Goal: Book appointment/travel/reservation

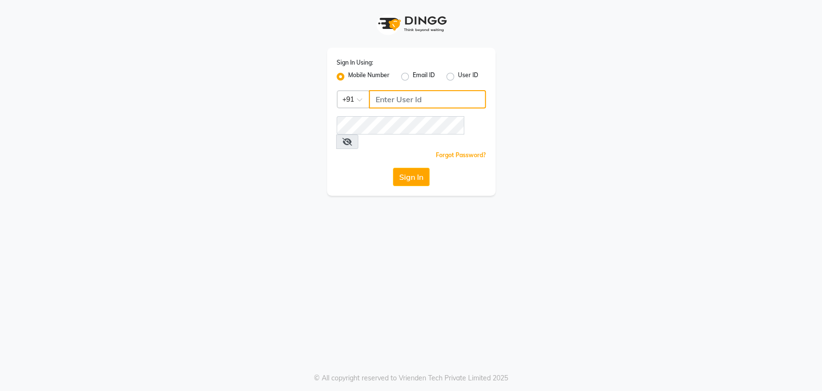
click at [383, 94] on input "Username" at bounding box center [427, 99] width 117 height 18
type input "1122113344"
click at [409, 168] on button "Sign In" at bounding box center [411, 177] width 37 height 18
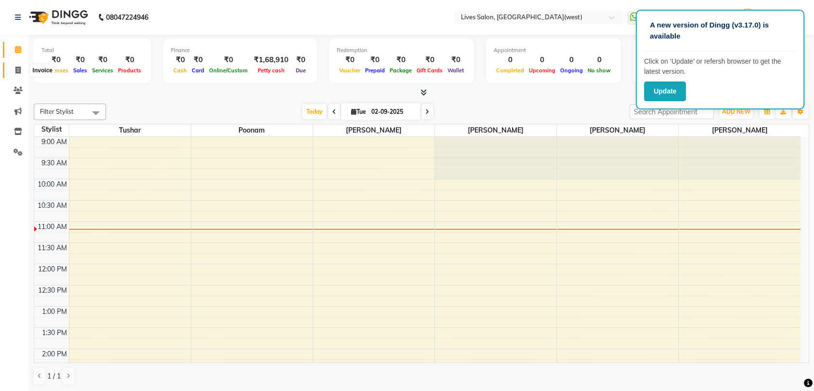
click at [18, 74] on icon at bounding box center [17, 69] width 5 height 7
select select "4342"
select select "service"
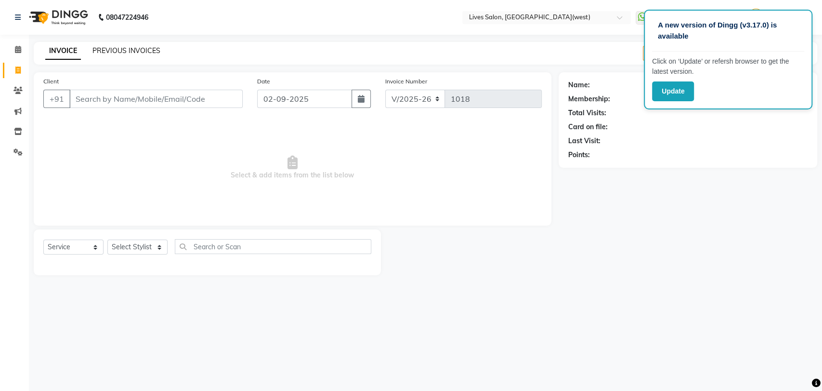
click at [120, 51] on link "PREVIOUS INVOICES" at bounding box center [126, 50] width 68 height 9
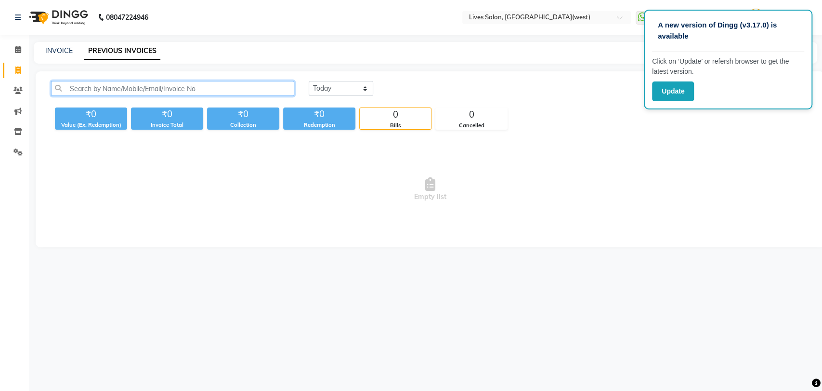
click at [76, 85] on input "text" at bounding box center [172, 88] width 243 height 15
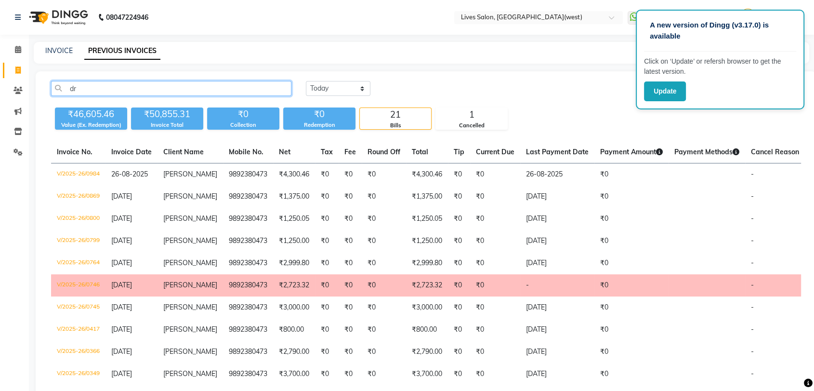
type input "d"
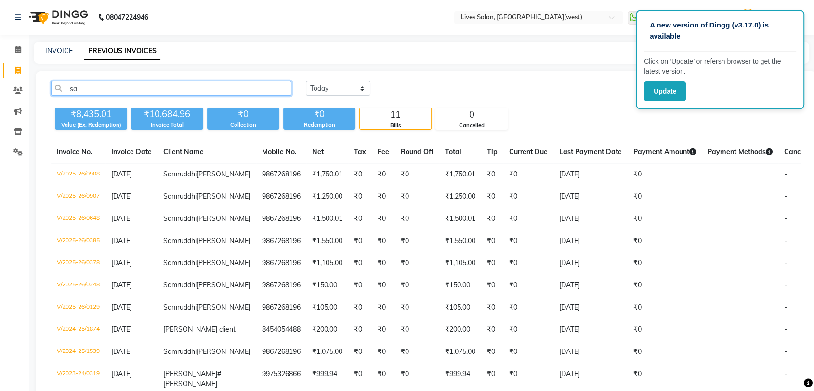
type input "s"
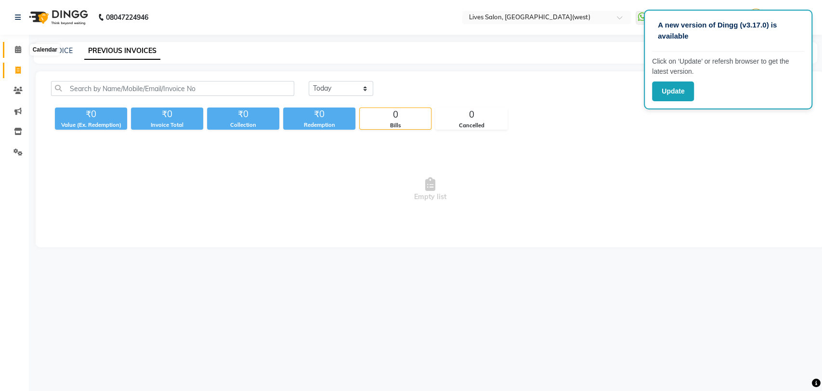
click at [19, 53] on icon at bounding box center [18, 49] width 6 height 7
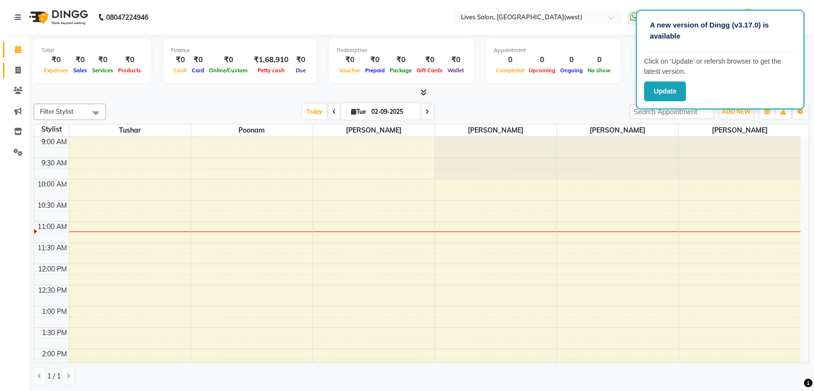
click at [19, 70] on icon at bounding box center [17, 69] width 5 height 7
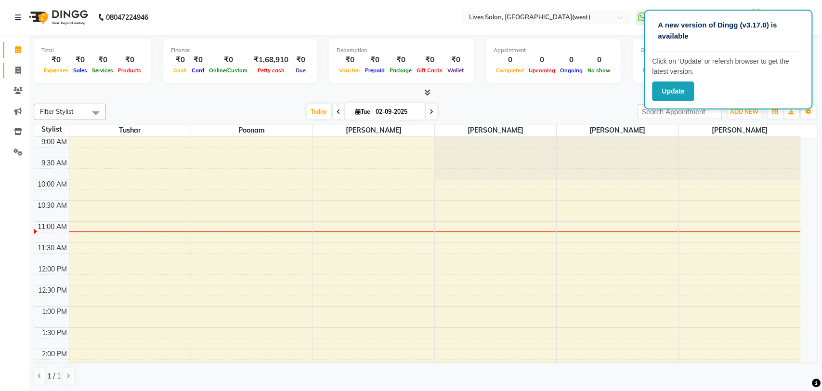
select select "4342"
select select "service"
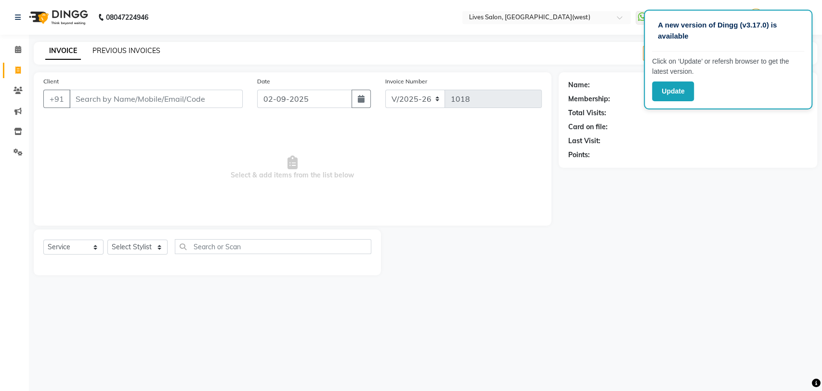
click at [112, 53] on link "PREVIOUS INVOICES" at bounding box center [126, 50] width 68 height 9
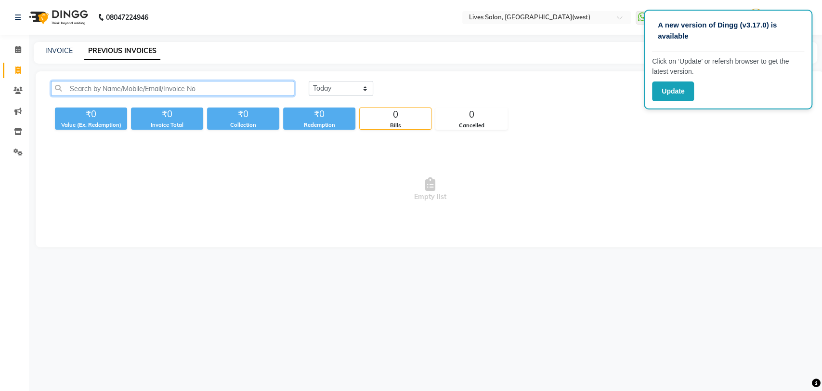
click at [73, 86] on input "text" at bounding box center [172, 88] width 243 height 15
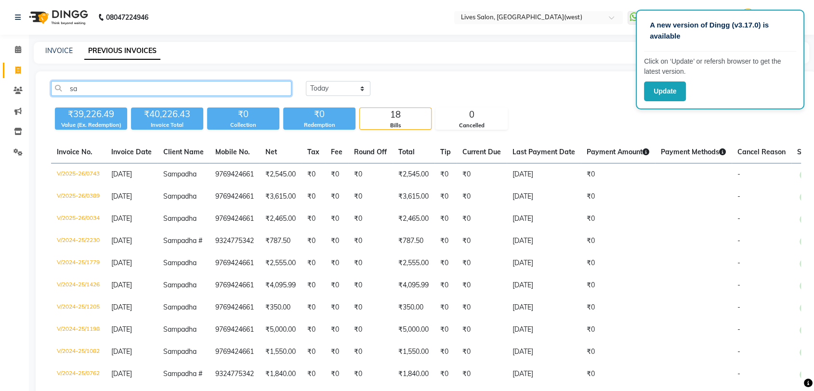
type input "s"
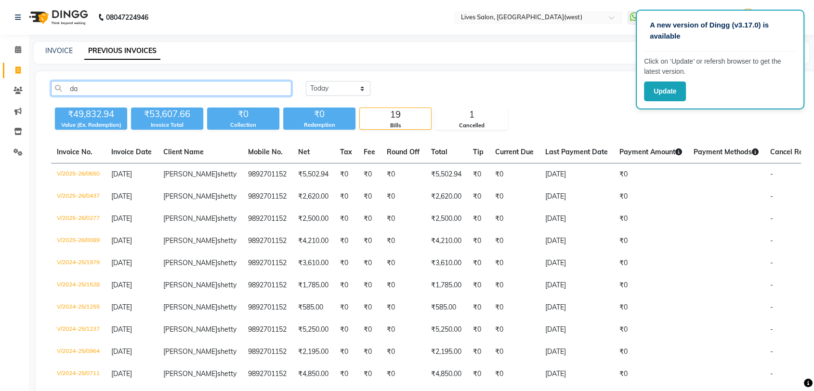
type input "d"
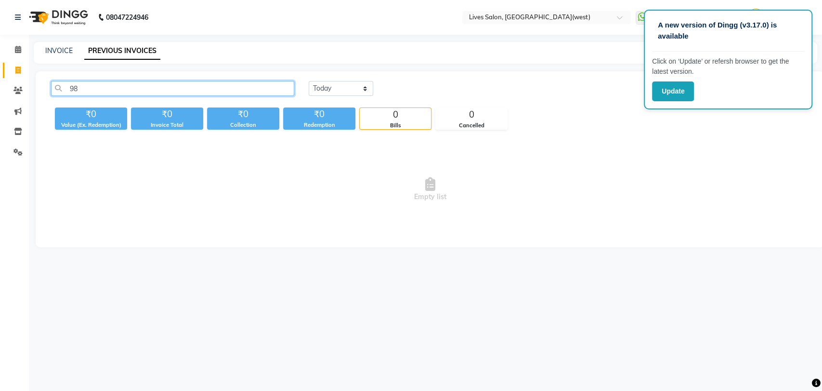
type input "9"
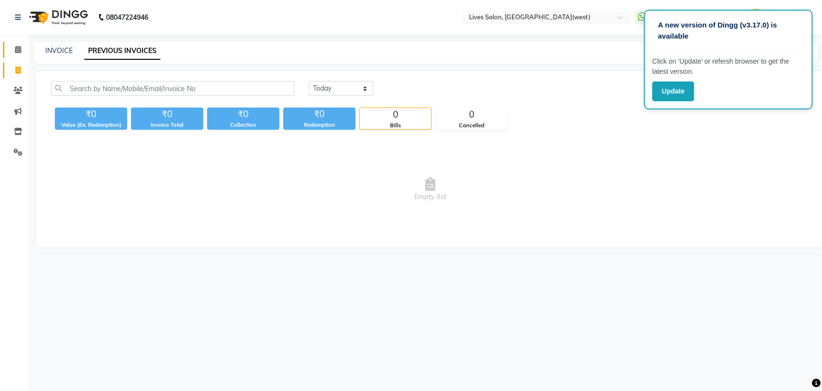
click at [16, 52] on icon at bounding box center [18, 49] width 6 height 7
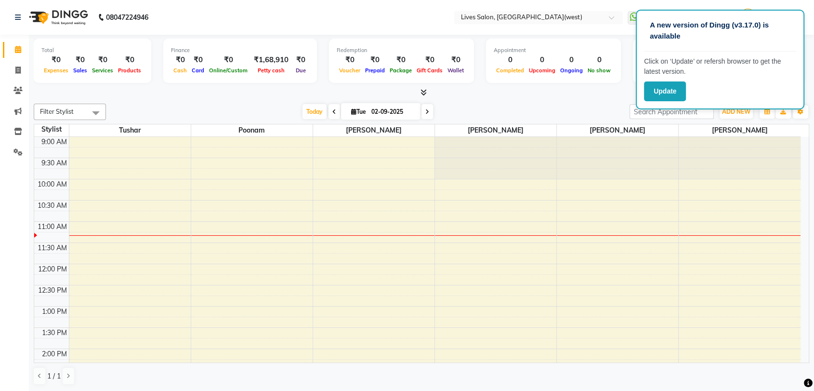
click at [397, 111] on input "02-09-2025" at bounding box center [393, 112] width 48 height 14
select select "9"
select select "2025"
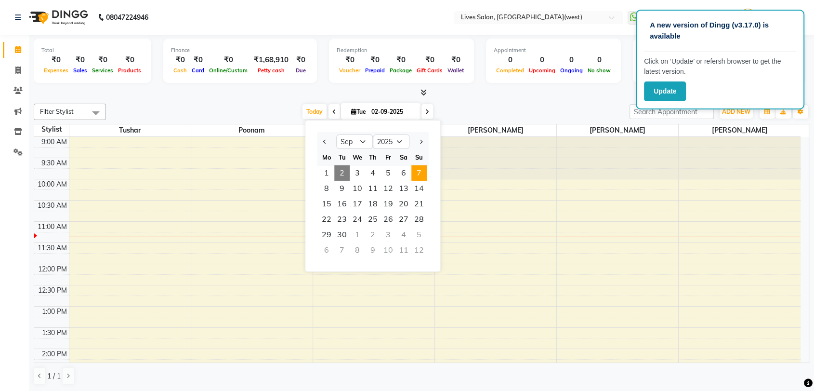
click at [421, 175] on span "7" at bounding box center [418, 172] width 15 height 15
type input "[DATE]"
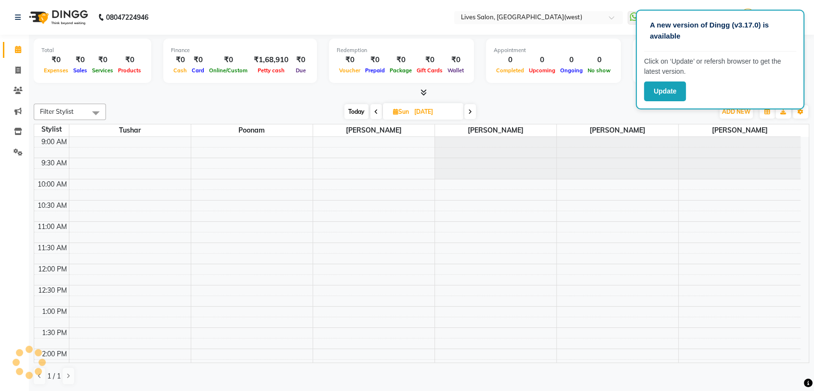
scroll to position [85, 0]
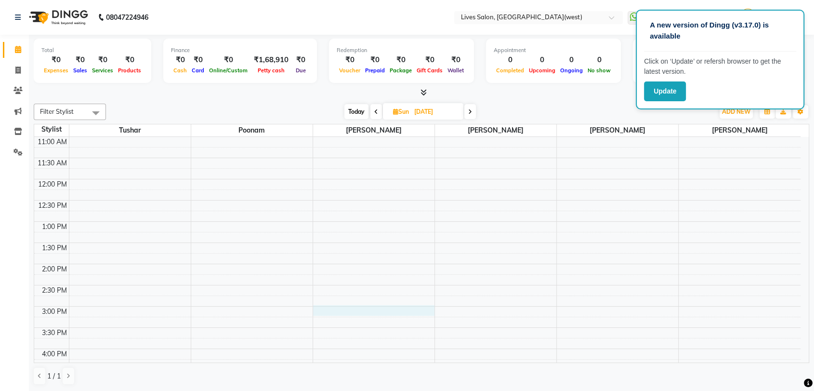
click at [336, 308] on div "9:00 AM 9:30 AM 10:00 AM 10:30 AM 11:00 AM 11:30 AM 12:00 PM 12:30 PM 1:00 PM 1…" at bounding box center [417, 348] width 766 height 593
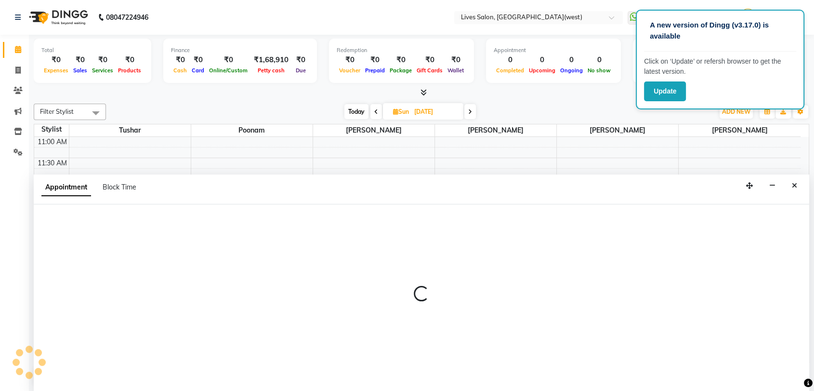
scroll to position [0, 0]
select select "24006"
select select "900"
select select "tentative"
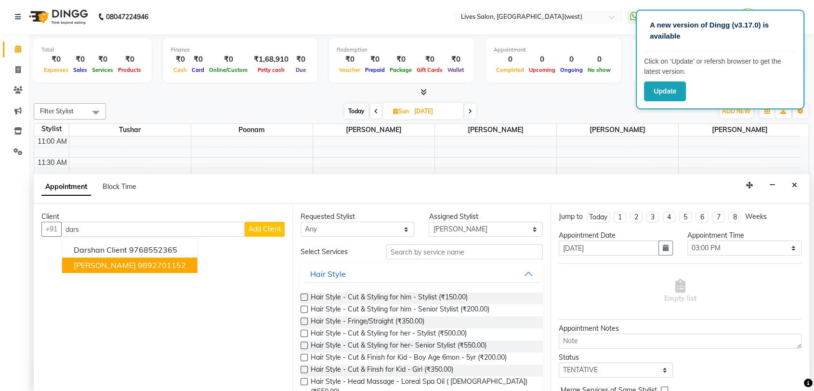
click at [150, 264] on ngb-highlight "9892701152" at bounding box center [162, 266] width 48 height 10
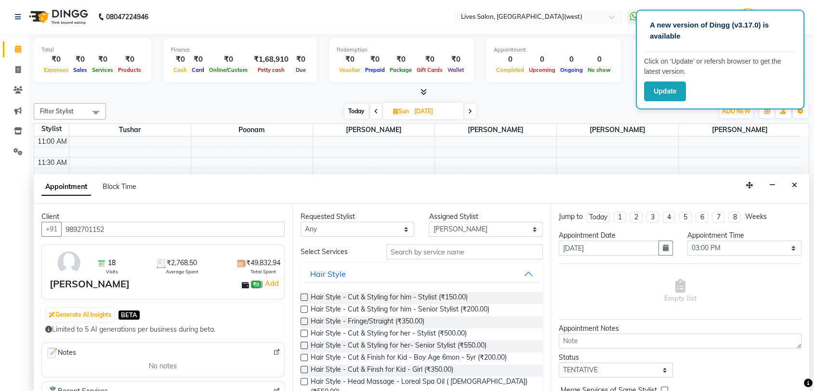
type input "9892701152"
click at [391, 251] on input "text" at bounding box center [464, 251] width 157 height 15
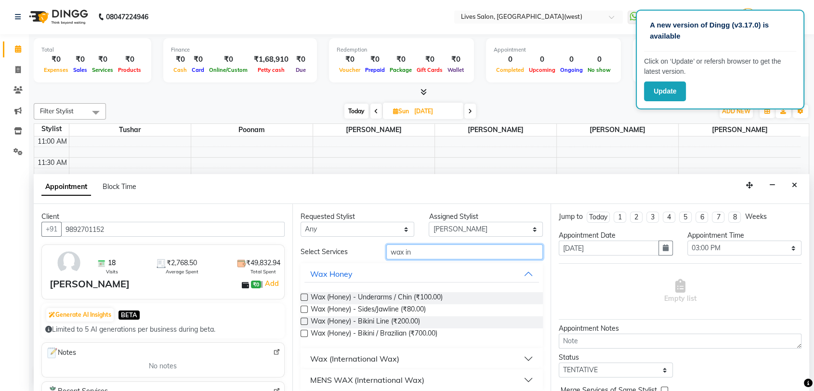
type input "wax in"
click at [409, 355] on button "Wax (International Wax)" at bounding box center [421, 358] width 235 height 17
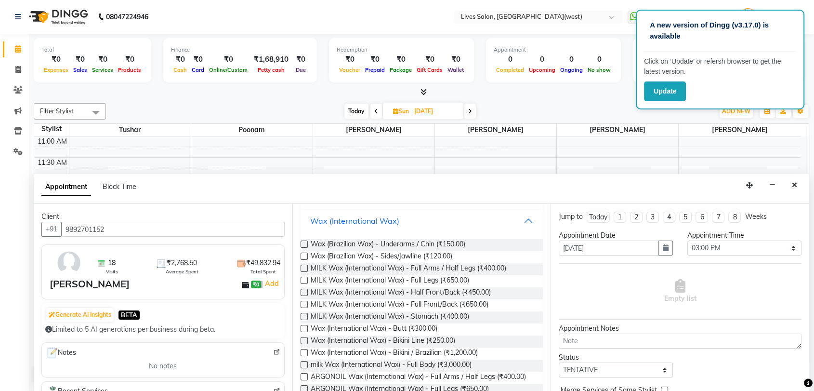
scroll to position [142, 0]
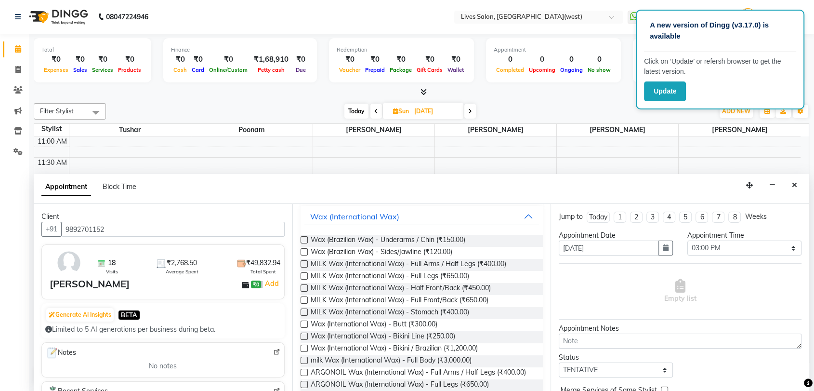
click at [304, 262] on label at bounding box center [304, 263] width 7 height 7
click at [304, 262] on input "checkbox" at bounding box center [304, 265] width 6 height 6
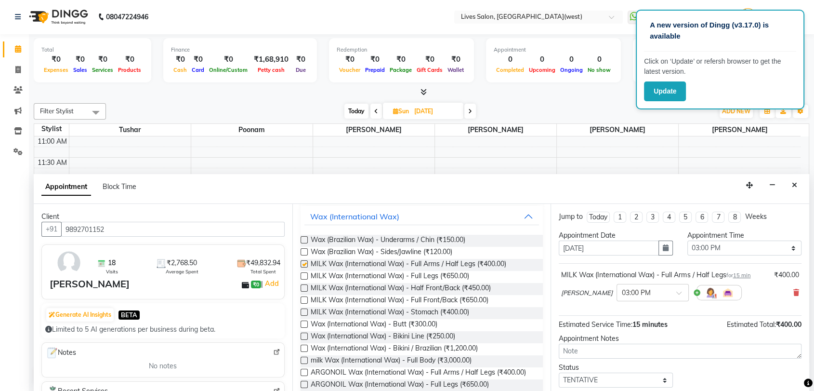
checkbox input "false"
click at [678, 293] on span at bounding box center [682, 296] width 12 height 10
click at [648, 375] on div "04:00 PM" at bounding box center [652, 381] width 71 height 18
click at [303, 272] on label at bounding box center [304, 275] width 7 height 7
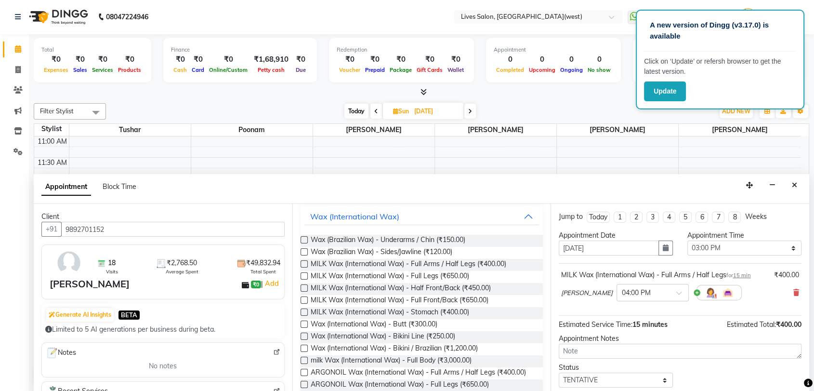
click at [303, 274] on input "checkbox" at bounding box center [304, 277] width 6 height 6
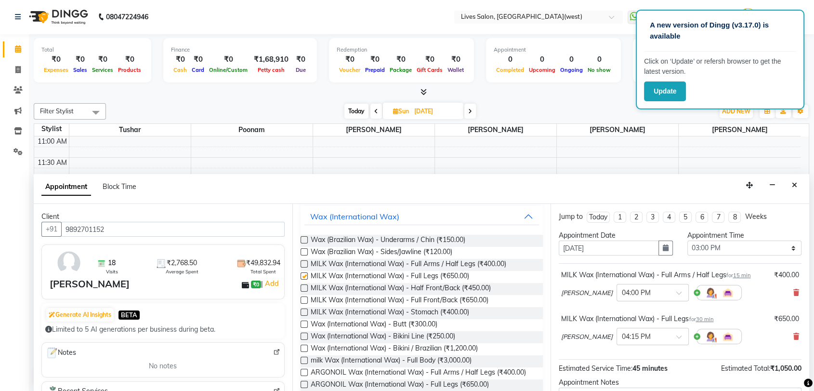
checkbox input "false"
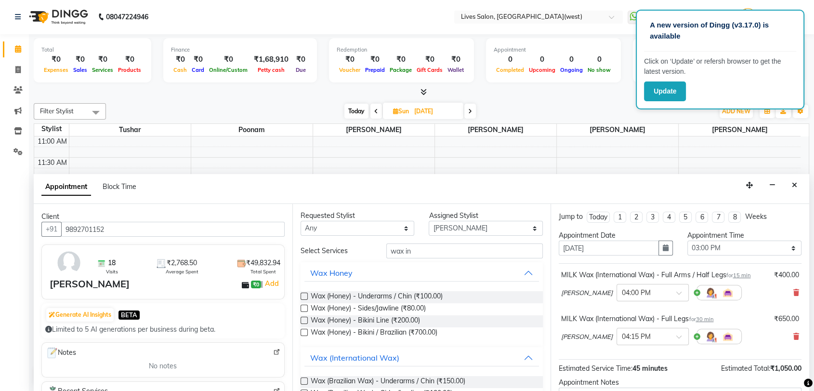
scroll to position [0, 0]
click at [426, 256] on input "wax in" at bounding box center [464, 251] width 157 height 15
type input "w"
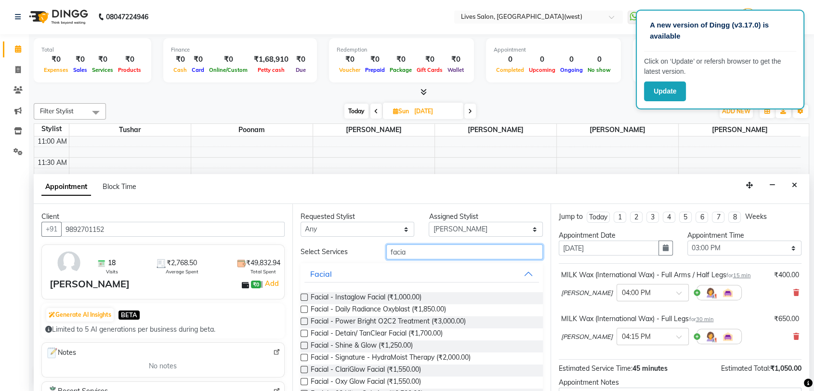
type input "facia"
click at [301, 344] on label at bounding box center [304, 345] width 7 height 7
click at [301, 344] on input "checkbox" at bounding box center [304, 346] width 6 height 6
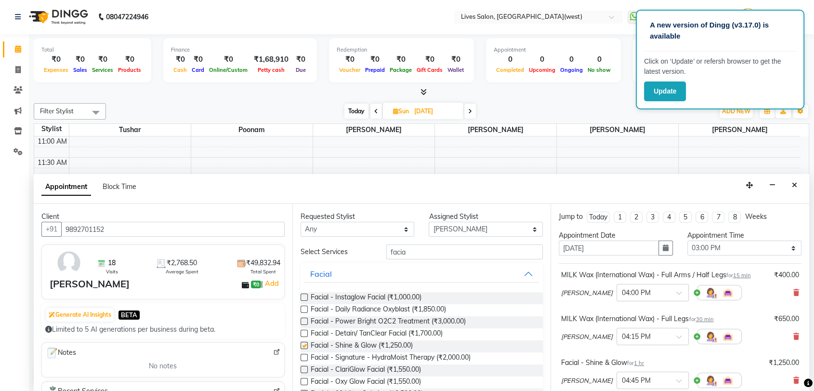
checkbox input "false"
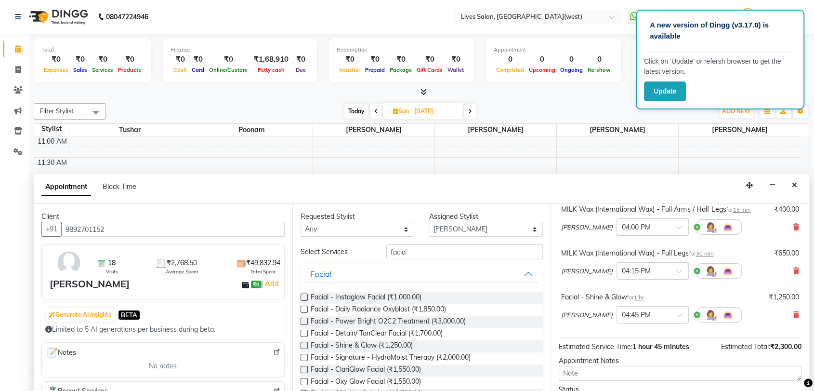
scroll to position [145, 0]
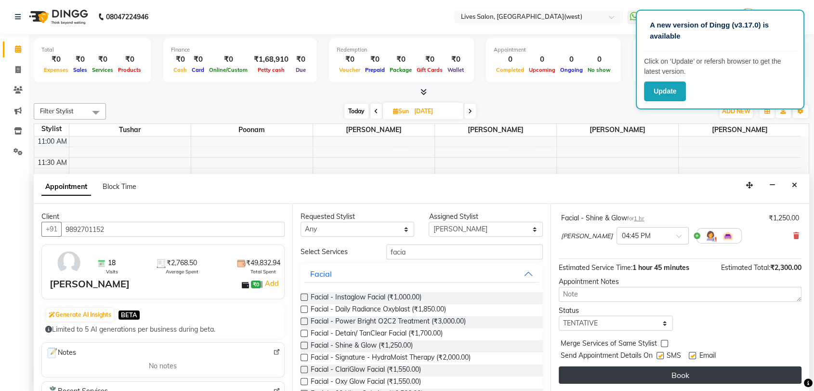
click at [650, 371] on button "Book" at bounding box center [680, 374] width 243 height 17
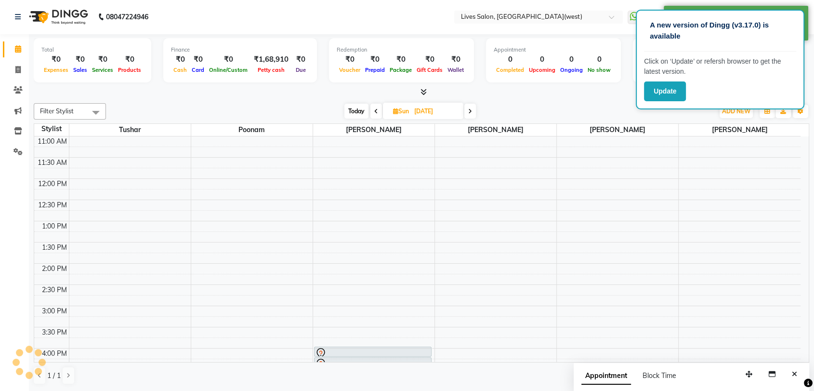
scroll to position [0, 0]
click at [357, 111] on span "Today" at bounding box center [356, 111] width 24 height 15
type input "02-09-2025"
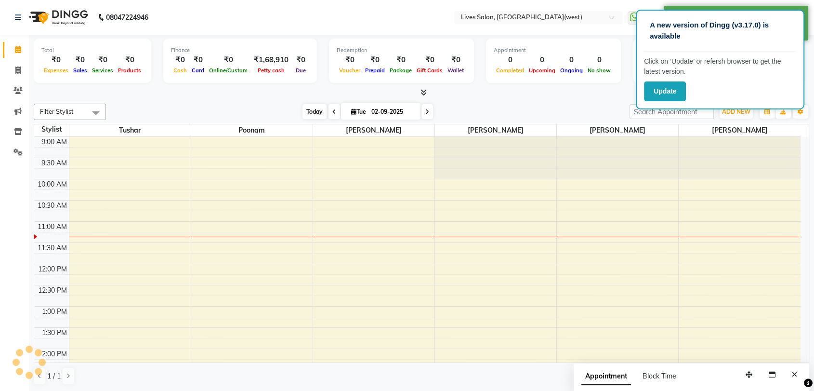
scroll to position [85, 0]
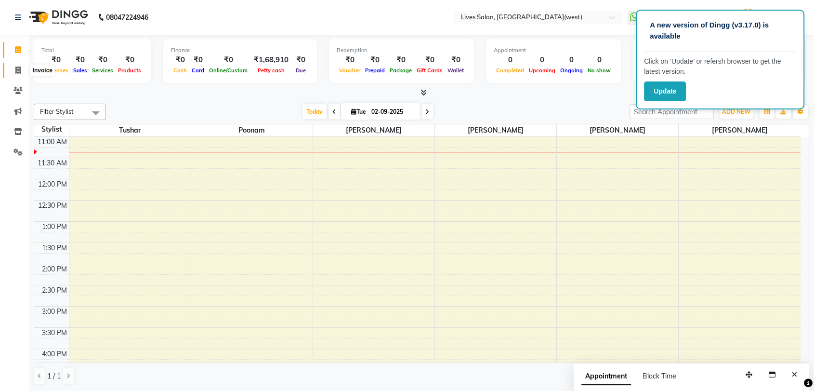
click at [18, 66] on span at bounding box center [18, 70] width 17 height 11
select select "service"
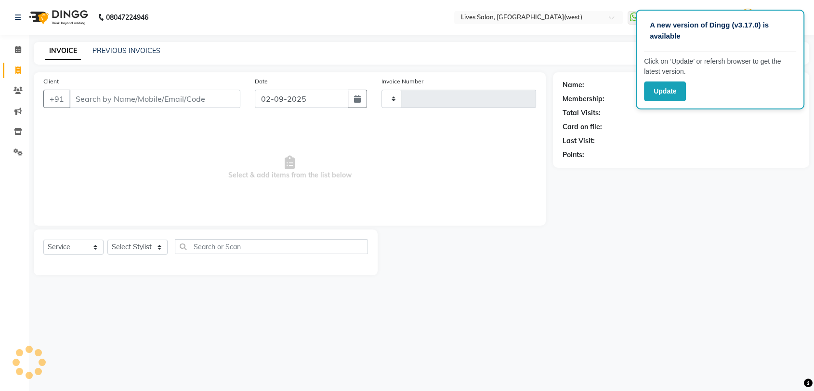
type input "1018"
select select "4342"
click at [118, 48] on link "PREVIOUS INVOICES" at bounding box center [126, 50] width 68 height 9
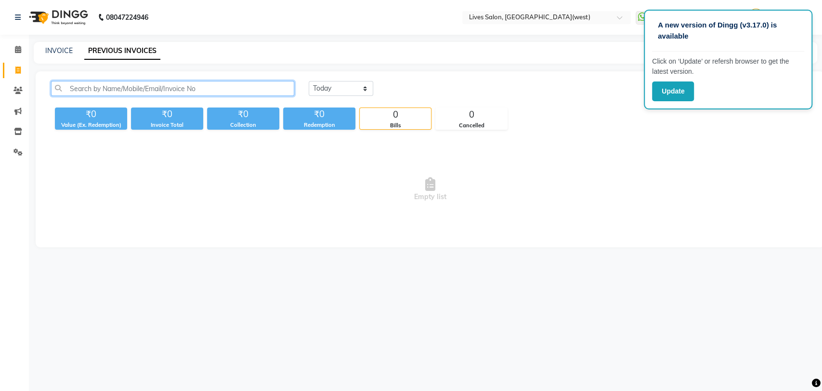
click at [92, 87] on input "text" at bounding box center [172, 88] width 243 height 15
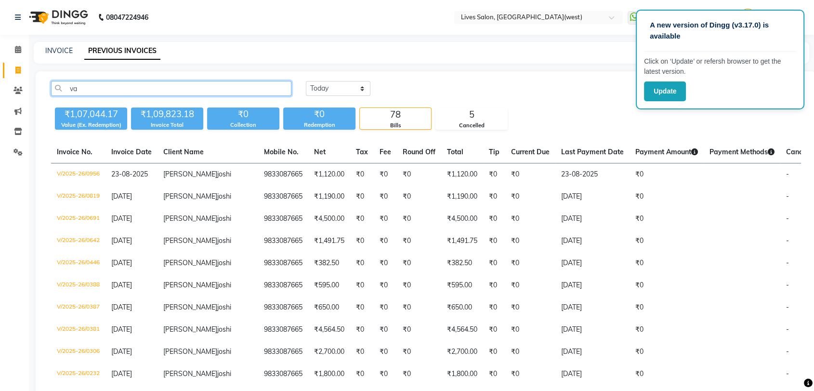
type input "v"
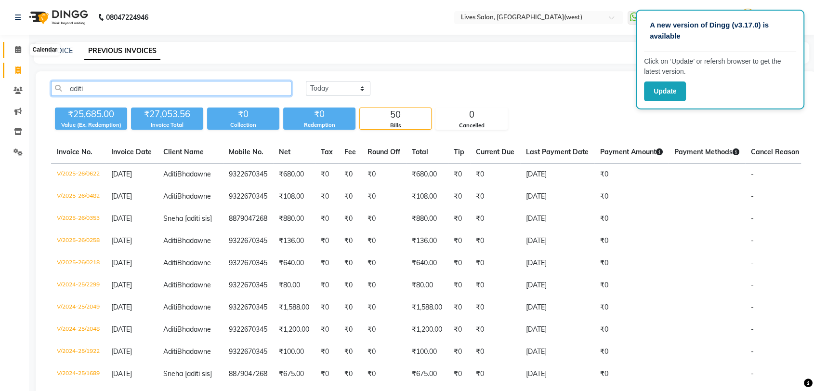
type input "aditi"
click at [15, 50] on icon at bounding box center [18, 49] width 6 height 7
